Goal: Browse casually: Explore the website without a specific task or goal

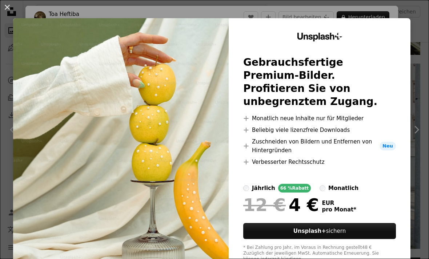
scroll to position [1531, 0]
click at [9, 7] on button "An X shape" at bounding box center [7, 7] width 9 height 9
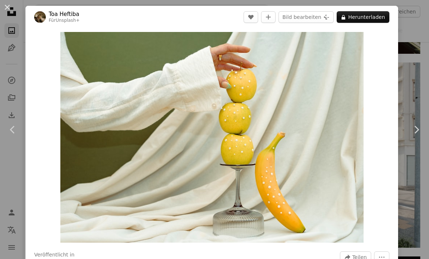
click at [8, 7] on button "An X shape" at bounding box center [7, 7] width 9 height 9
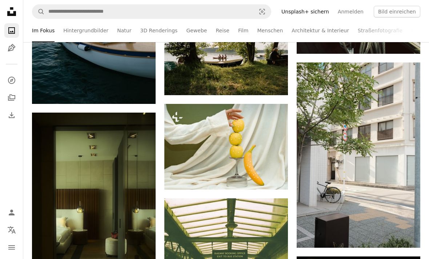
click at [221, 142] on img at bounding box center [226, 147] width 124 height 86
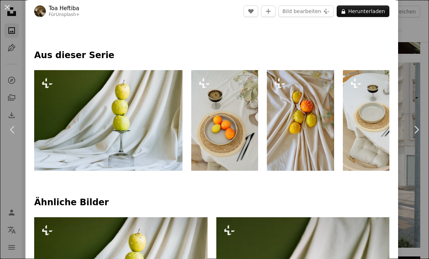
scroll to position [297, 0]
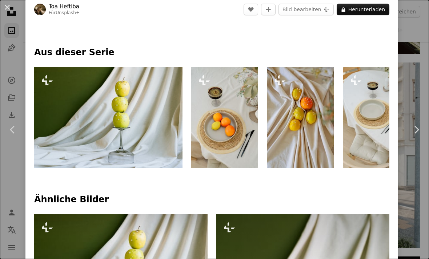
click at [90, 110] on img at bounding box center [108, 117] width 148 height 101
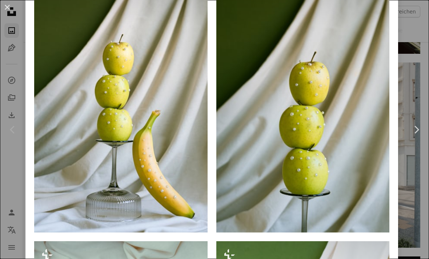
scroll to position [535, 0]
click at [69, 95] on img at bounding box center [121, 102] width 174 height 260
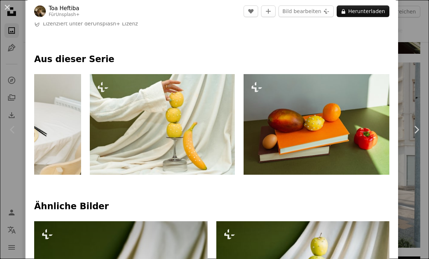
scroll to position [0, 786]
click at [367, 165] on img at bounding box center [319, 124] width 151 height 101
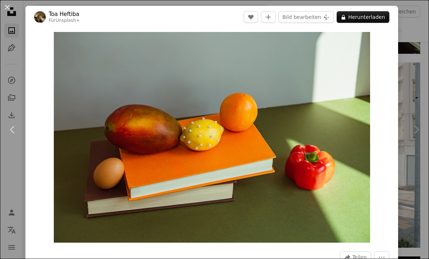
click at [12, 9] on button "An X shape" at bounding box center [7, 7] width 9 height 9
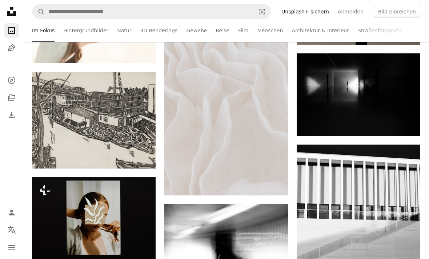
scroll to position [3197, 0]
